Goal: Check status: Check status

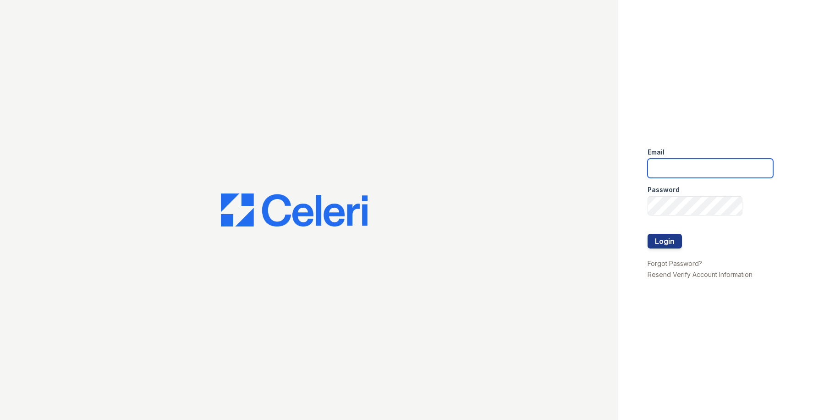
click at [656, 170] on input "email" at bounding box center [710, 168] width 126 height 19
type input "owilliams@trinity-pm.com"
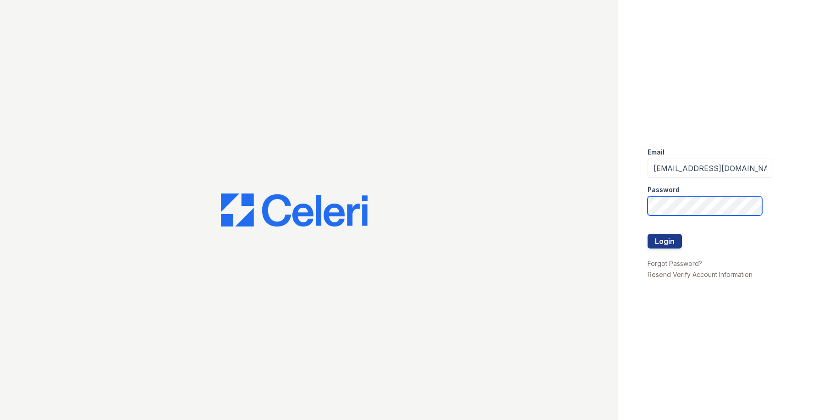
click at [647, 234] on button "Login" at bounding box center [664, 241] width 34 height 15
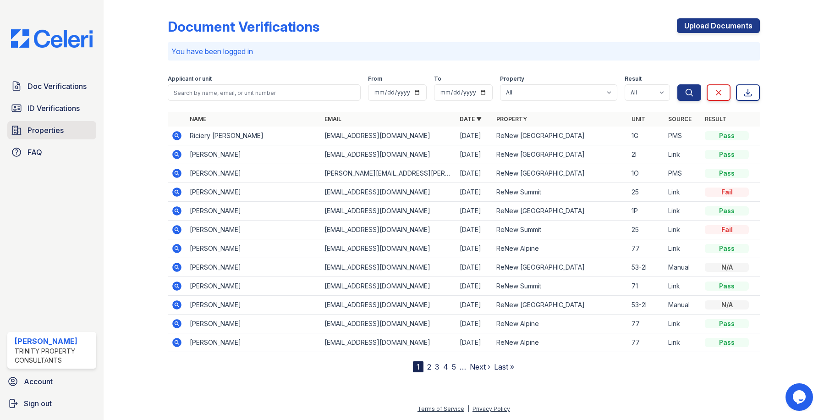
click at [39, 134] on span "Properties" at bounding box center [45, 130] width 36 height 11
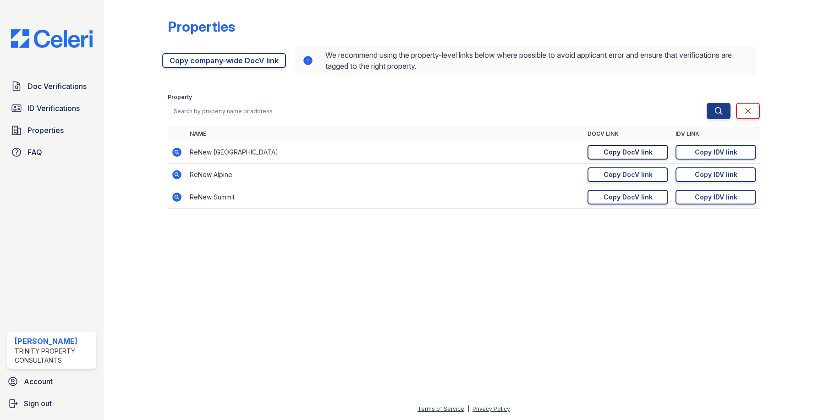
click at [640, 151] on div "Copy DocV link" at bounding box center [627, 152] width 49 height 9
click at [49, 110] on span "ID Verifications" at bounding box center [53, 108] width 52 height 11
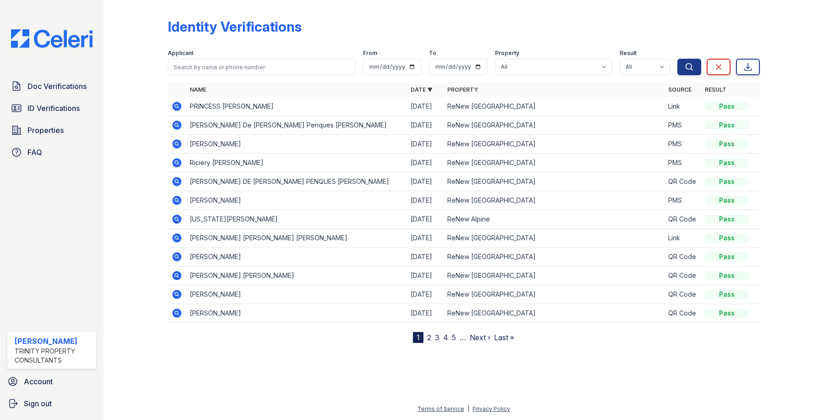
click at [174, 163] on icon at bounding box center [176, 162] width 9 height 9
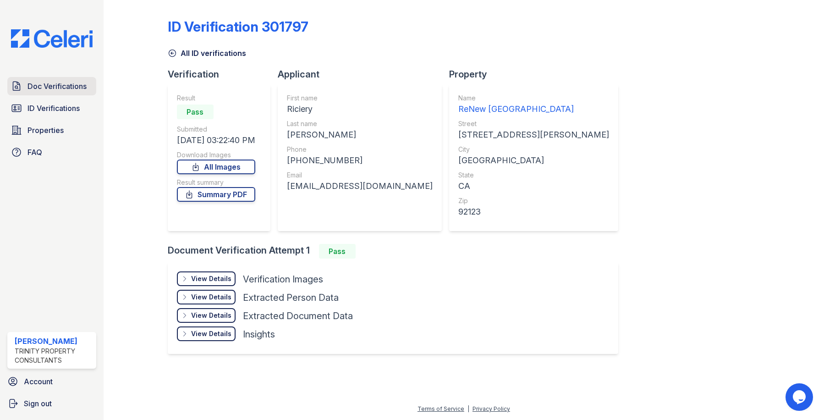
click at [54, 90] on span "Doc Verifications" at bounding box center [56, 86] width 59 height 11
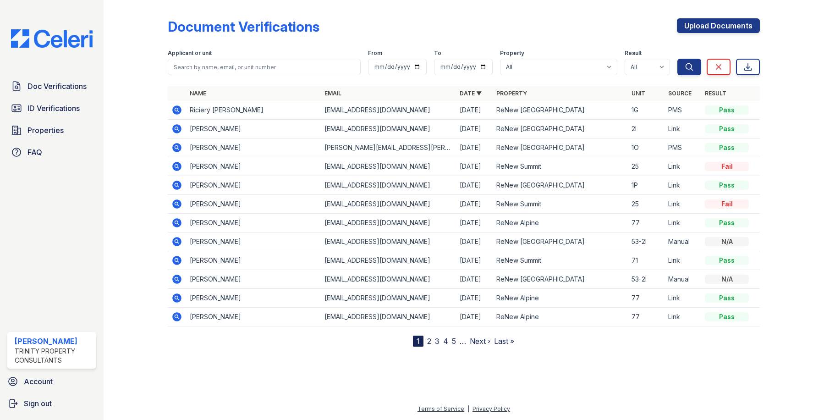
click at [177, 109] on icon at bounding box center [176, 109] width 11 height 11
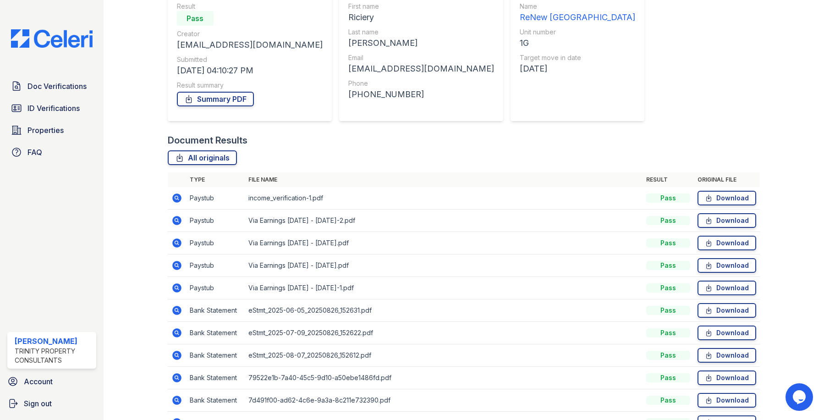
scroll to position [137, 0]
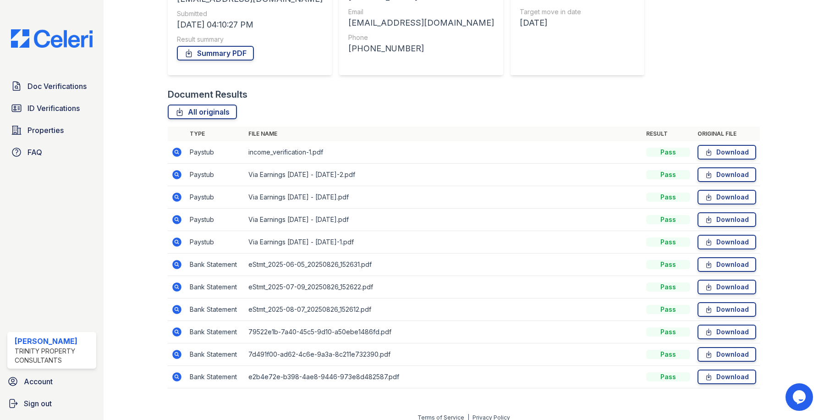
click at [174, 153] on icon at bounding box center [176, 152] width 9 height 9
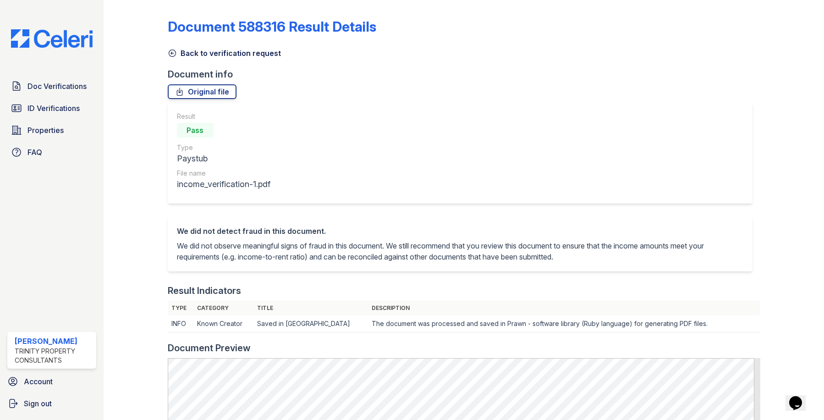
drag, startPoint x: 172, startPoint y: 52, endPoint x: 212, endPoint y: 63, distance: 41.2
click at [172, 53] on icon at bounding box center [172, 53] width 9 height 9
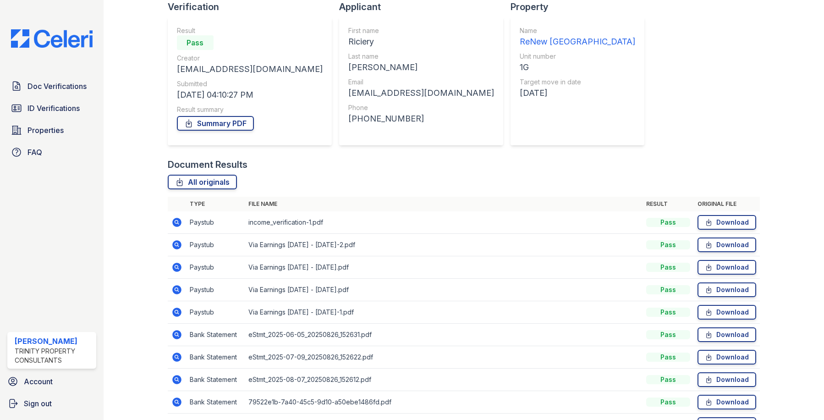
scroll to position [92, 0]
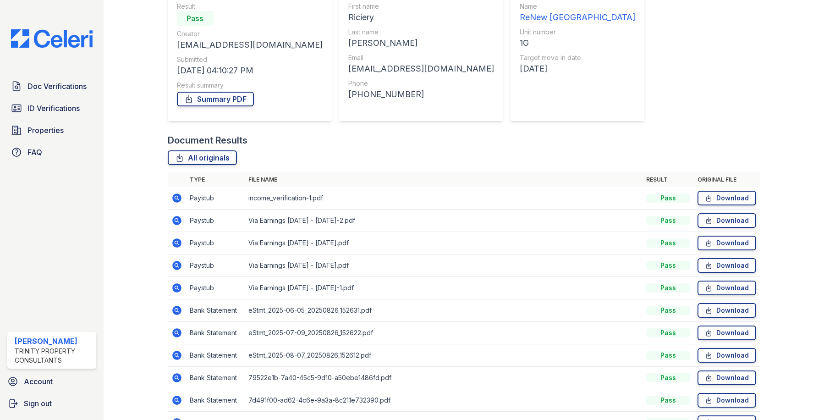
click at [176, 289] on icon at bounding box center [176, 287] width 9 height 9
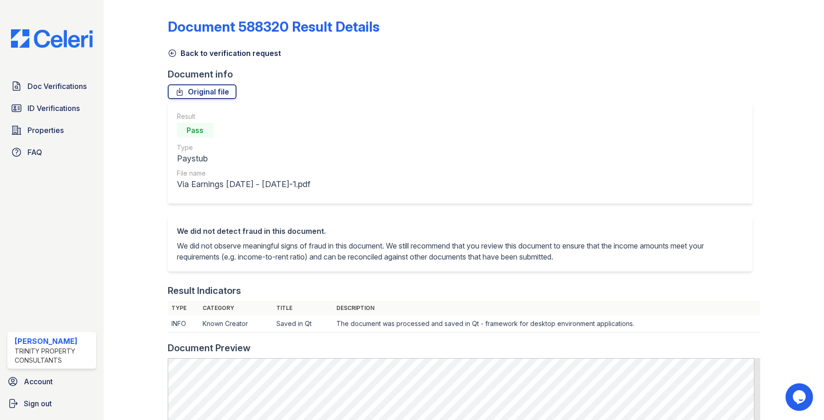
click at [172, 51] on icon at bounding box center [172, 53] width 9 height 9
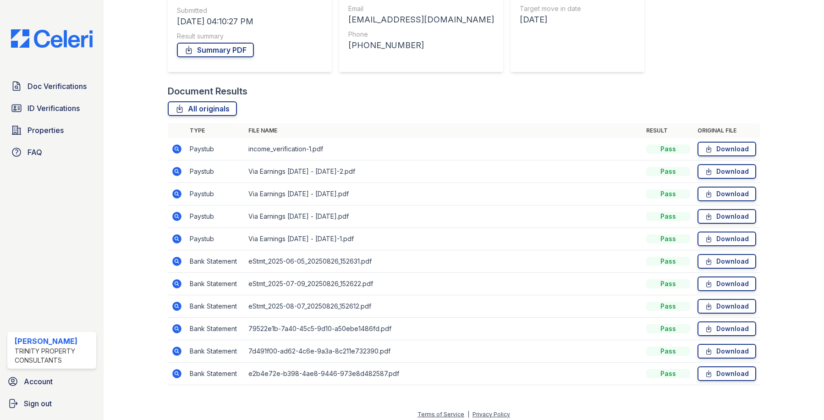
scroll to position [146, 0]
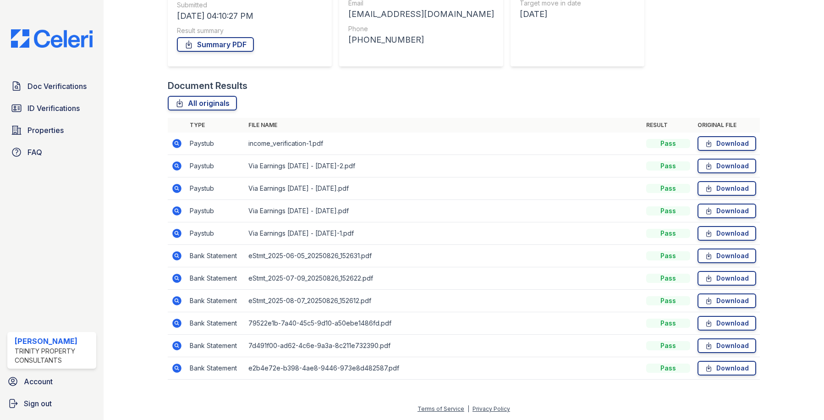
click at [172, 209] on icon at bounding box center [176, 210] width 11 height 11
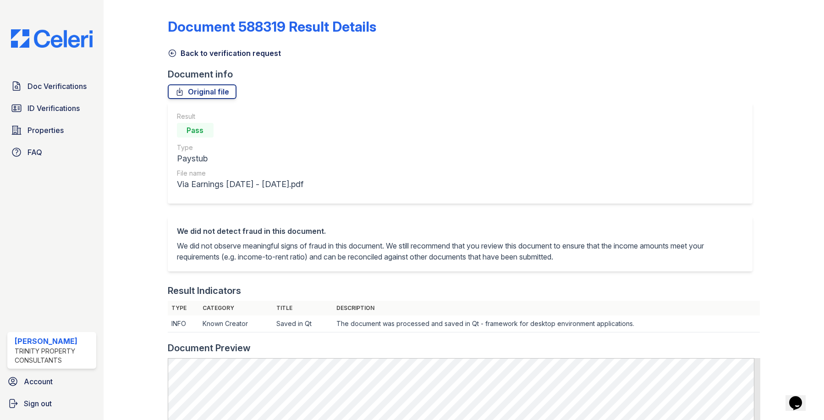
click at [174, 51] on icon at bounding box center [172, 53] width 9 height 9
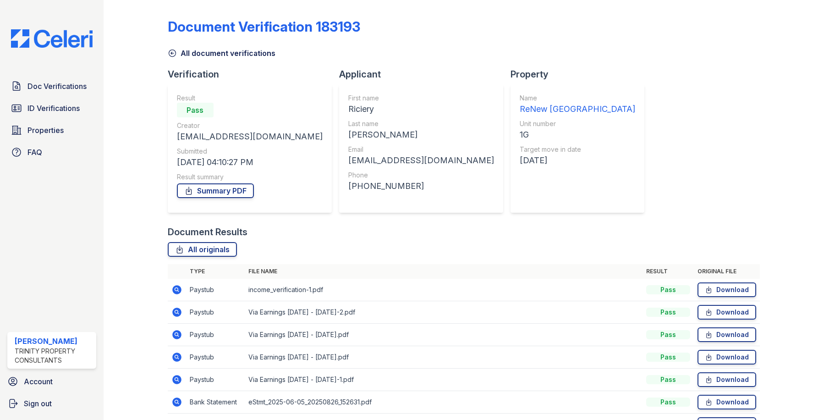
click at [177, 332] on icon at bounding box center [176, 334] width 9 height 9
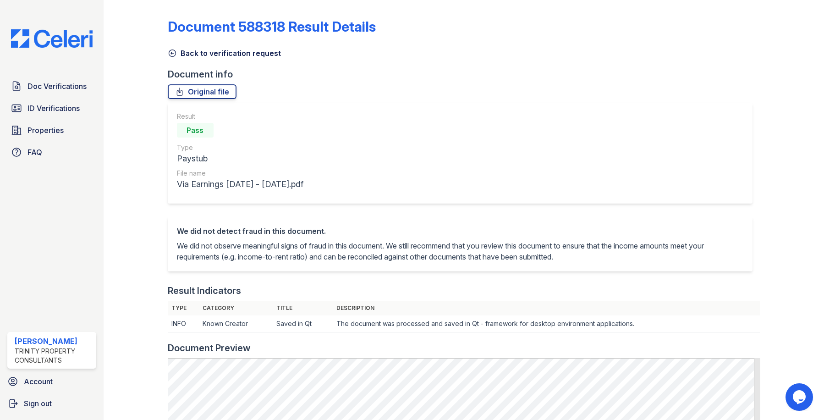
click at [171, 53] on icon at bounding box center [172, 53] width 9 height 9
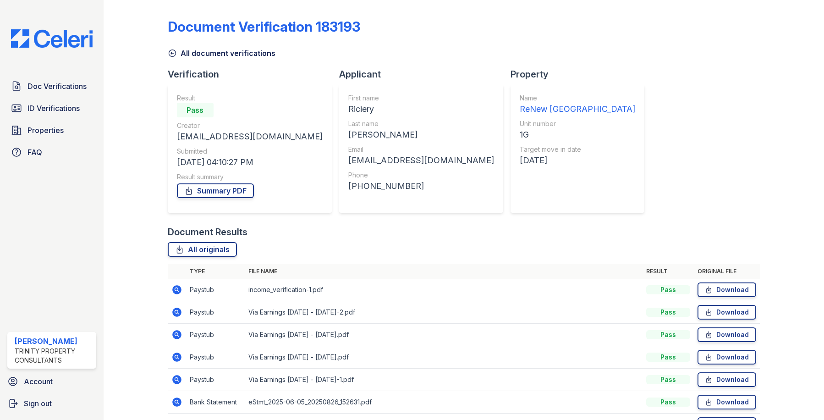
click at [177, 310] on icon at bounding box center [176, 311] width 9 height 9
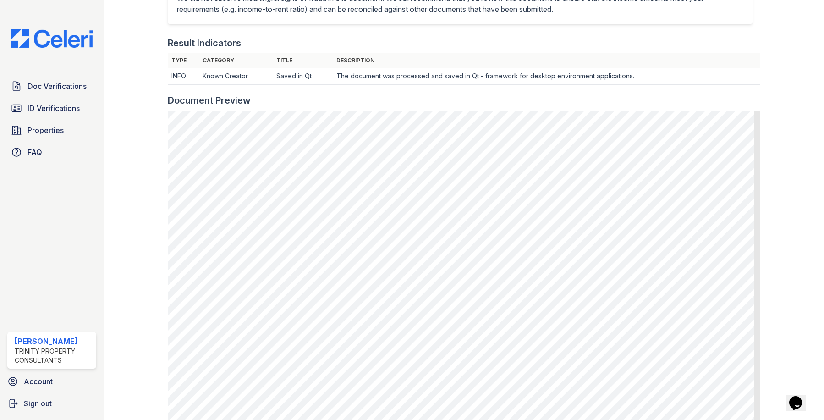
scroll to position [275, 0]
